Goal: Find specific page/section

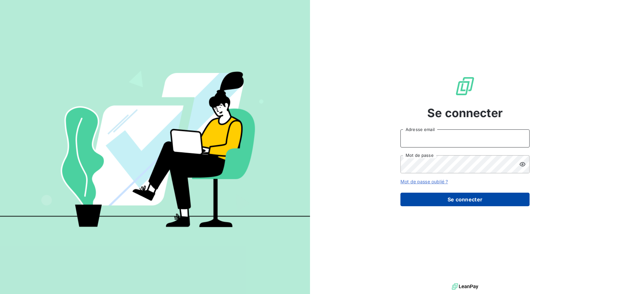
type input "[EMAIL_ADDRESS][DOMAIN_NAME]"
click at [471, 200] on button "Se connecter" at bounding box center [465, 200] width 129 height 14
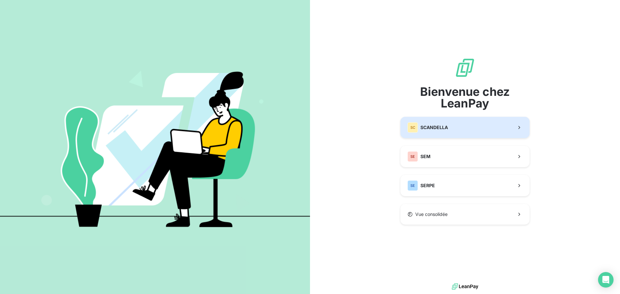
click at [464, 127] on button "SC SCANDELLA" at bounding box center [465, 127] width 129 height 21
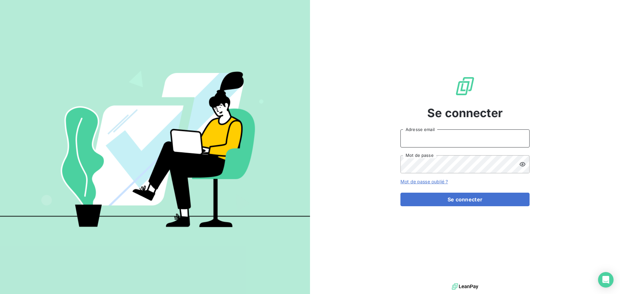
type input "[EMAIL_ADDRESS][DOMAIN_NAME]"
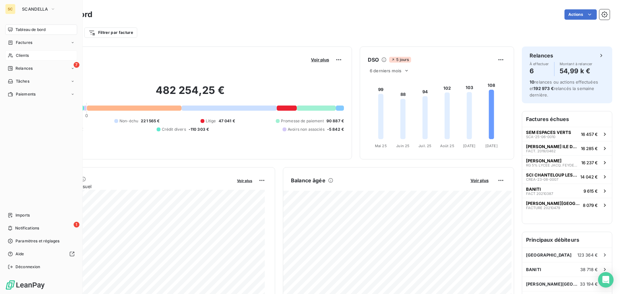
click at [31, 58] on div "Clients" at bounding box center [41, 55] width 72 height 10
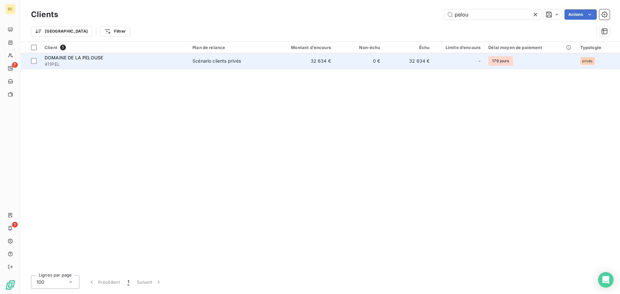
type input "pelou"
click at [193, 68] on td "Scénario clients privés" at bounding box center [229, 61] width 80 height 16
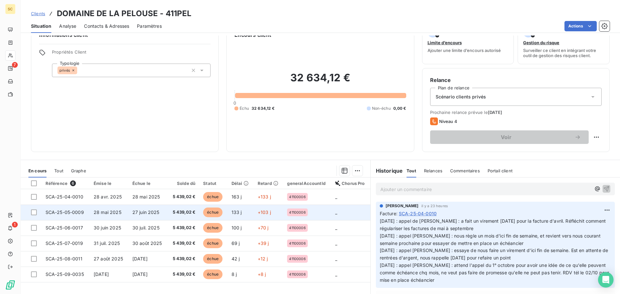
scroll to position [32, 0]
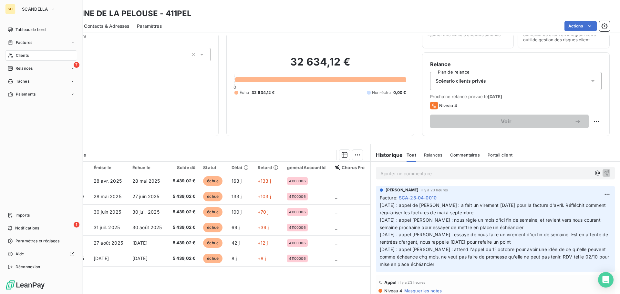
click at [31, 56] on div "Clients" at bounding box center [41, 55] width 72 height 10
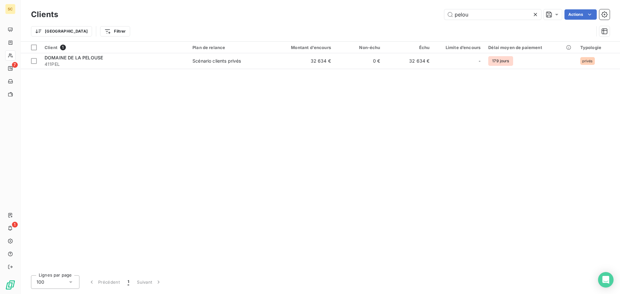
drag, startPoint x: 496, startPoint y: 15, endPoint x: 438, endPoint y: 16, distance: 57.5
click at [431, 17] on div "pelou Actions" at bounding box center [338, 14] width 544 height 10
click at [401, 83] on div "Client 1 Plan de relance Montant d'encours Non-échu Échu Limite d’encours Délai…" at bounding box center [321, 156] width 600 height 229
